Goal: Information Seeking & Learning: Find specific fact

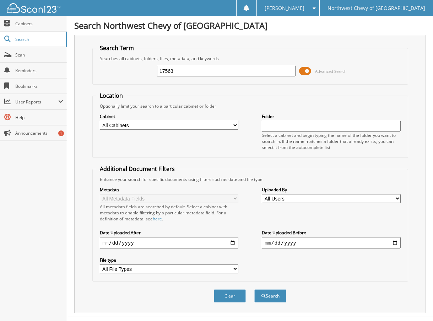
type input "17563"
click at [254, 289] on button "Search" at bounding box center [270, 295] width 32 height 13
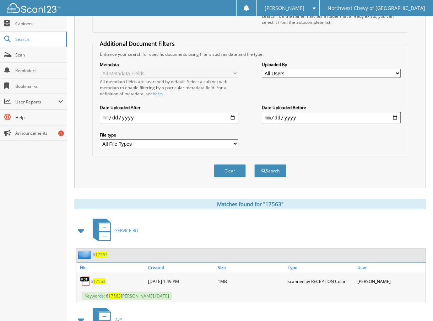
scroll to position [213, 0]
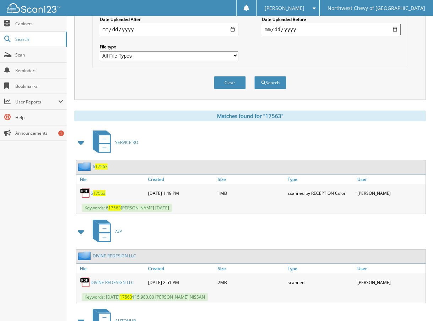
click at [122, 284] on link "DIVINE REDESIGN LLC" at bounding box center [112, 282] width 43 height 6
click at [378, 8] on span "Northwest Chevy of [GEOGRAPHIC_DATA]" at bounding box center [377, 8] width 98 height 4
click at [305, 10] on span "[PERSON_NAME]" at bounding box center [285, 8] width 40 height 4
click at [319, 36] on link "Logout" at bounding box center [288, 34] width 62 height 12
